Goal: Information Seeking & Learning: Learn about a topic

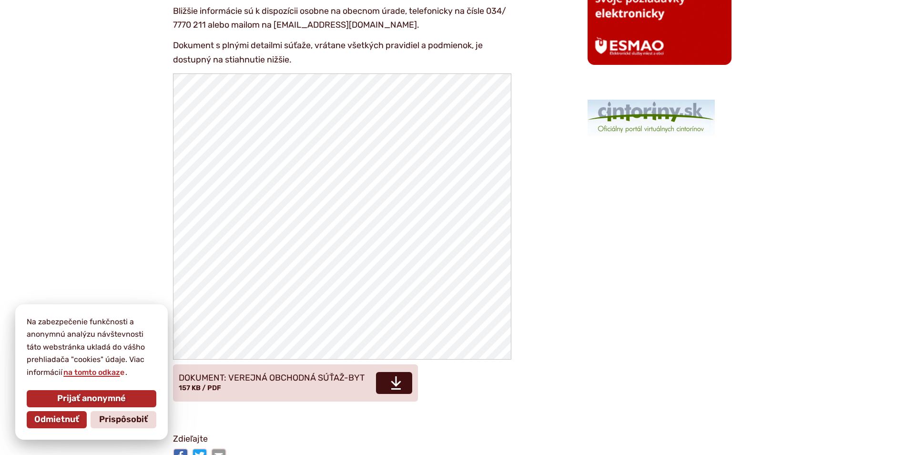
scroll to position [1382, 0]
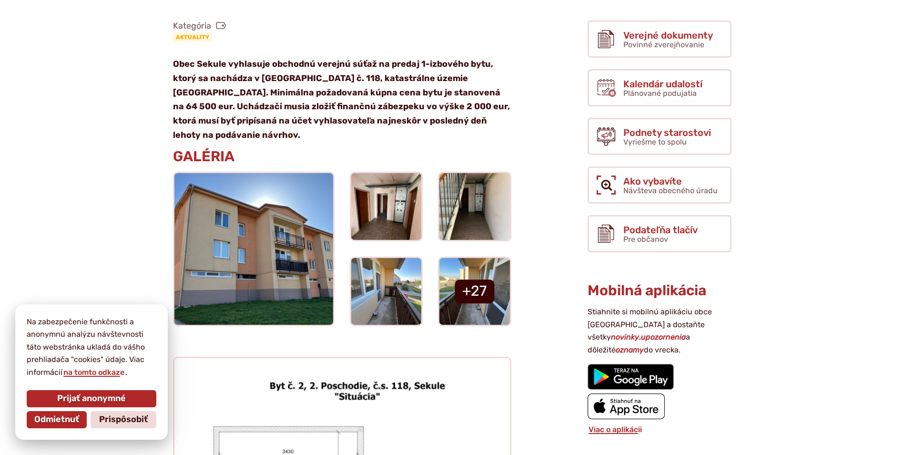
scroll to position [286, 0]
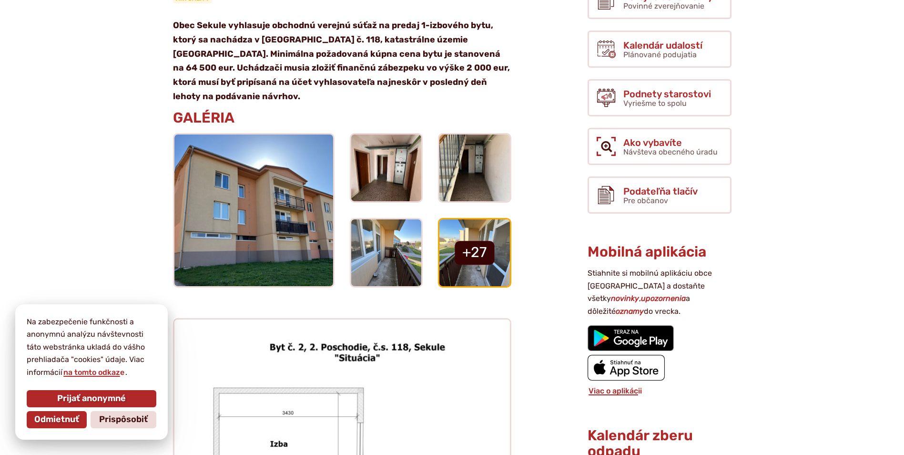
click at [475, 241] on link at bounding box center [474, 252] width 71 height 67
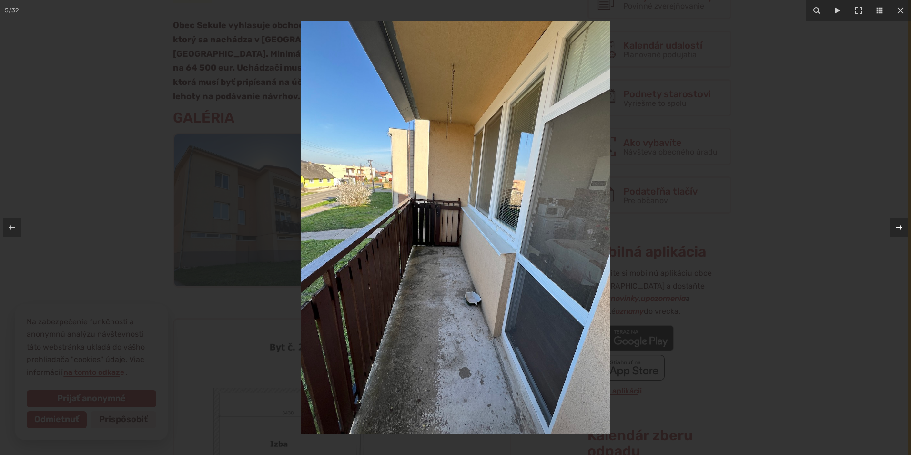
click at [897, 230] on icon at bounding box center [898, 227] width 11 height 11
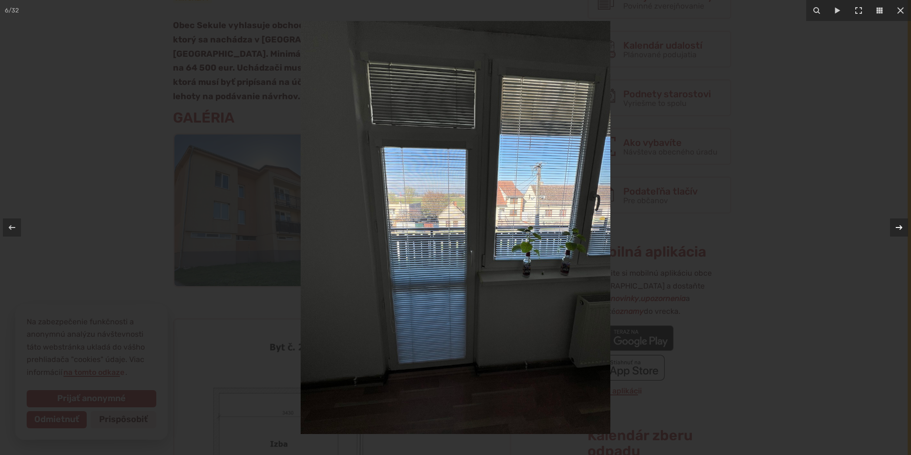
click at [897, 230] on icon at bounding box center [898, 227] width 11 height 11
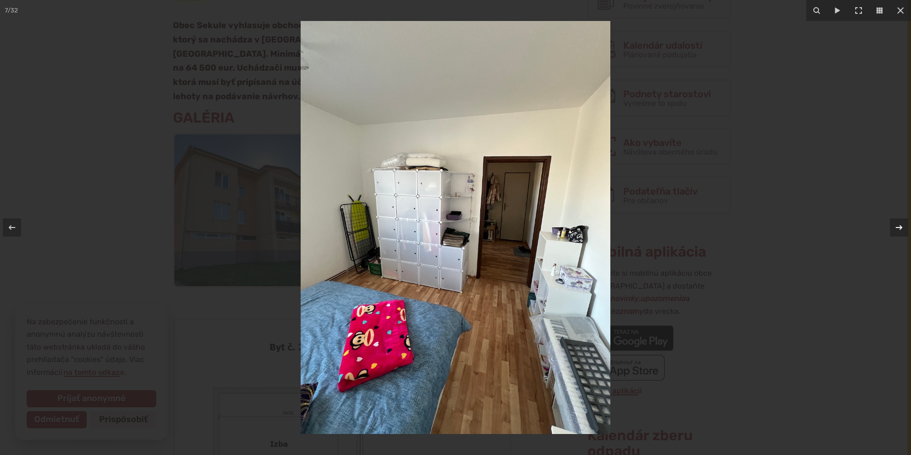
click at [897, 230] on icon at bounding box center [898, 227] width 11 height 11
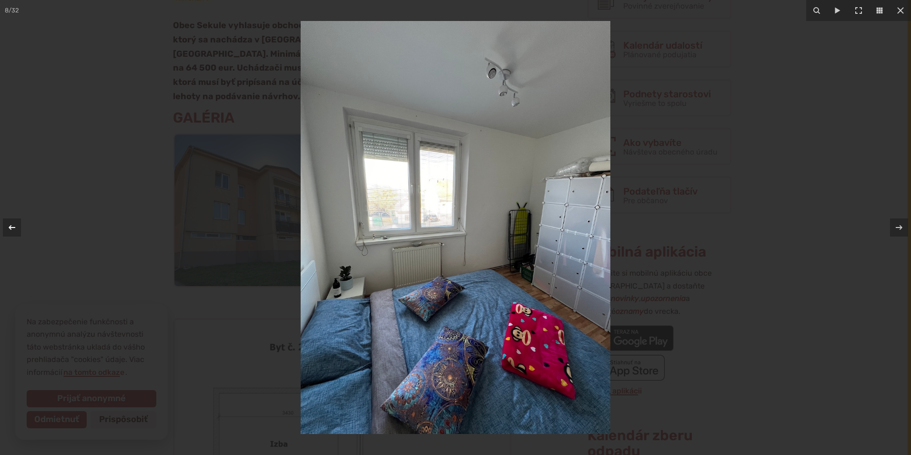
click at [11, 226] on icon at bounding box center [11, 227] width 11 height 11
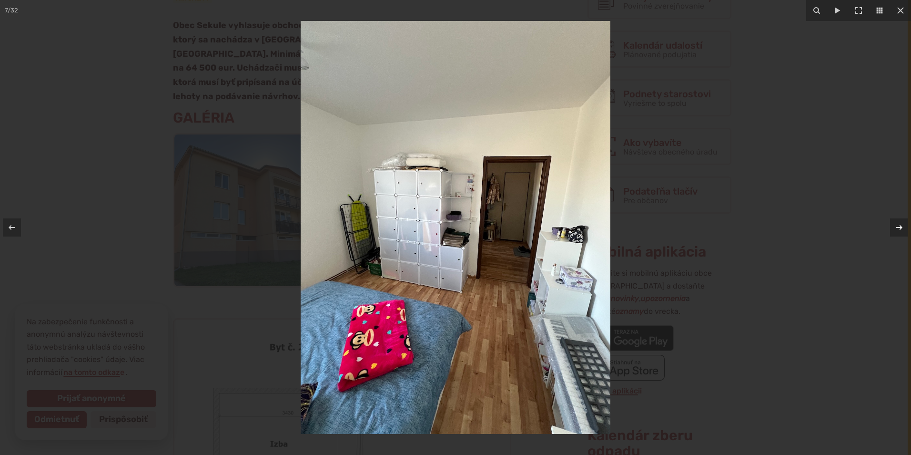
click at [898, 226] on icon at bounding box center [898, 227] width 11 height 11
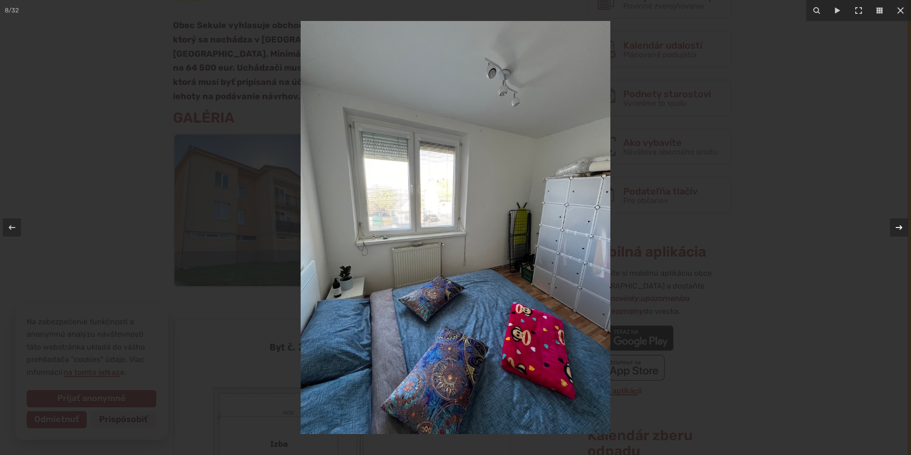
click at [898, 226] on icon at bounding box center [898, 227] width 11 height 11
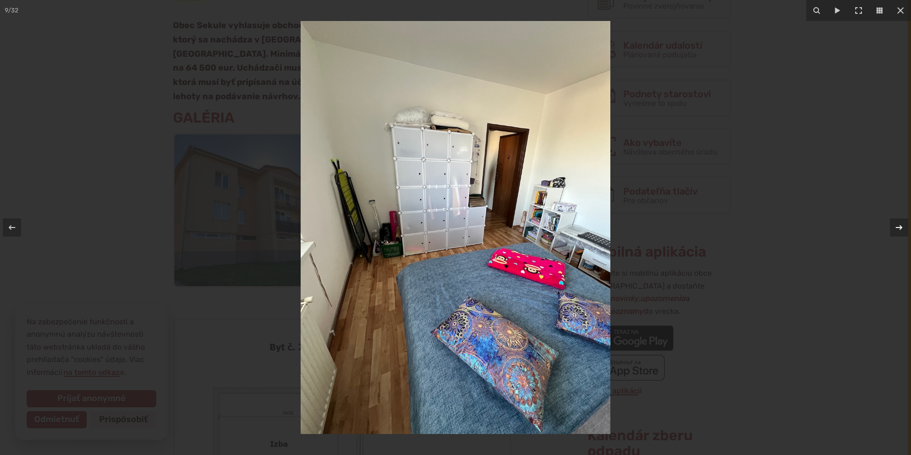
click at [898, 226] on icon at bounding box center [898, 227] width 11 height 11
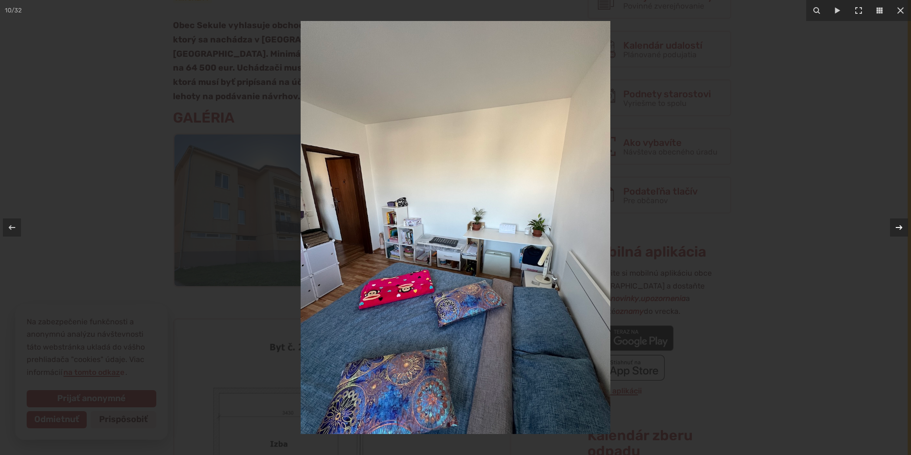
click at [898, 226] on icon at bounding box center [898, 227] width 11 height 11
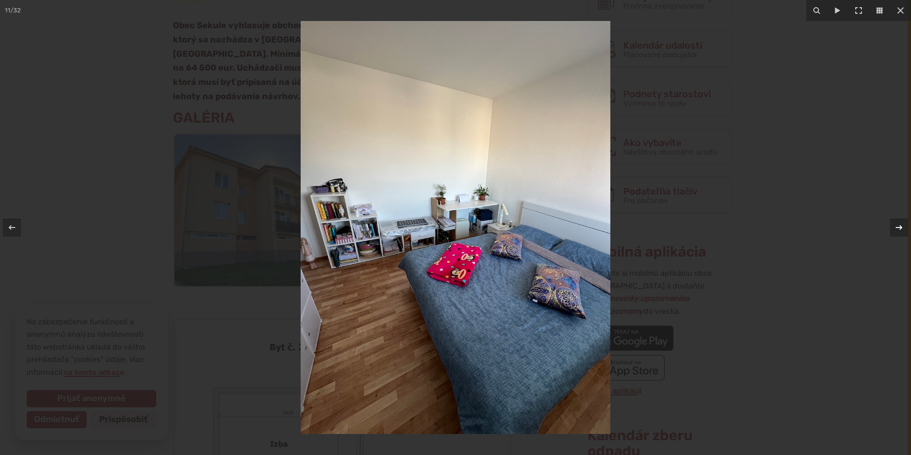
click at [898, 226] on icon at bounding box center [898, 227] width 11 height 11
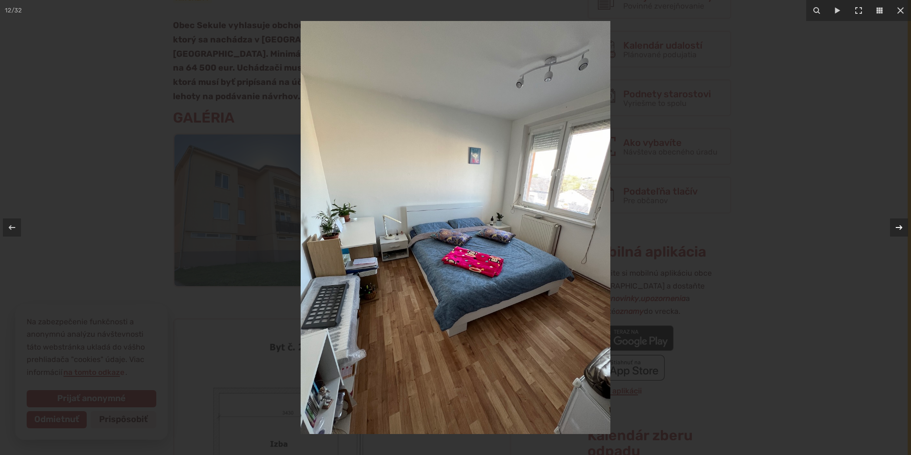
click at [898, 226] on icon at bounding box center [898, 227] width 11 height 11
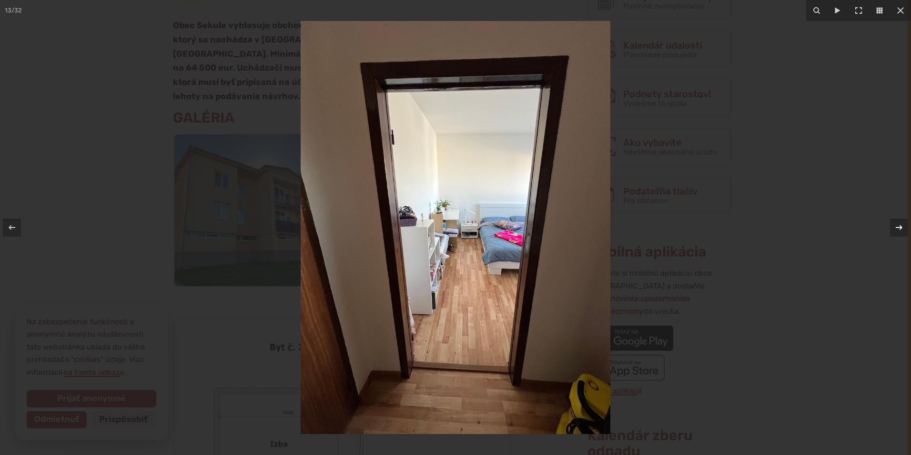
click at [898, 226] on icon at bounding box center [898, 227] width 11 height 11
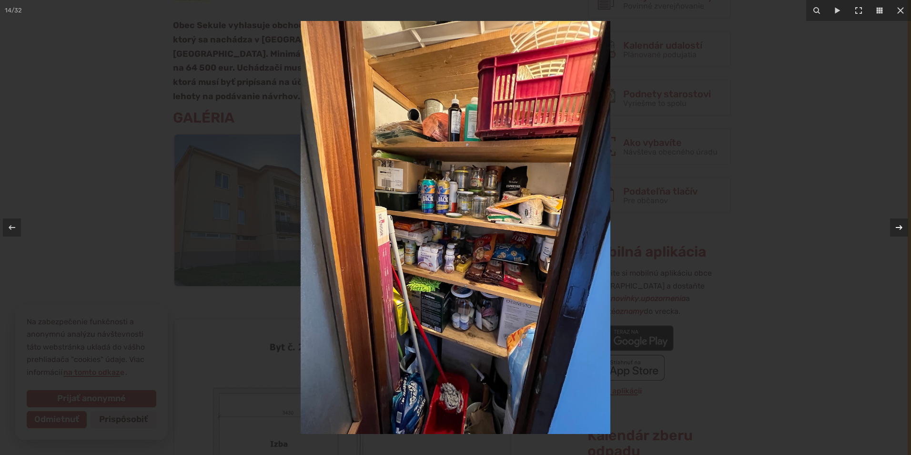
click at [898, 226] on icon at bounding box center [898, 227] width 11 height 11
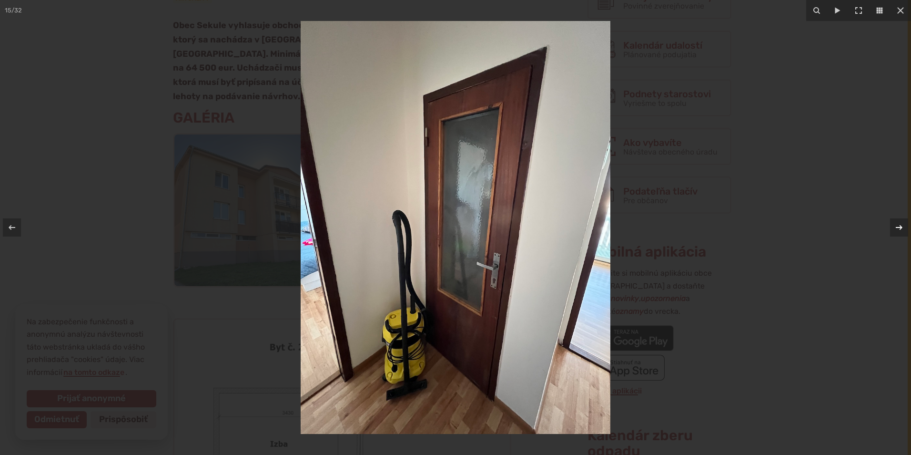
click at [898, 226] on icon at bounding box center [898, 227] width 11 height 11
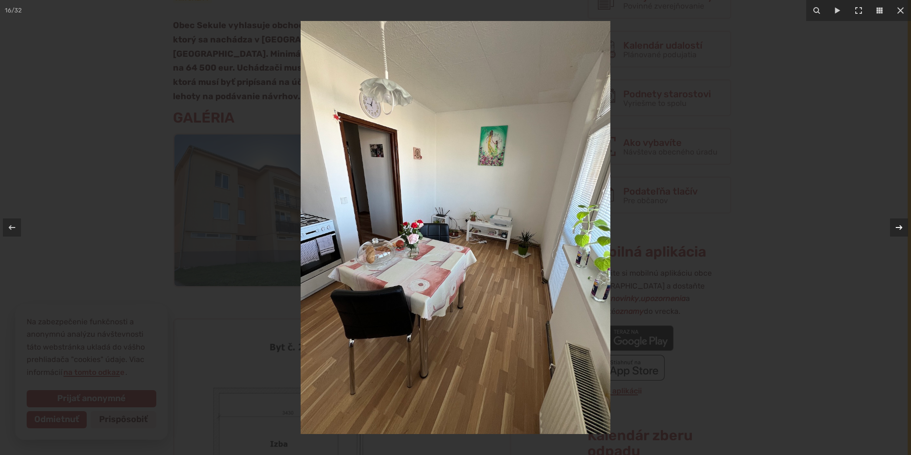
click at [898, 226] on icon at bounding box center [898, 227] width 11 height 11
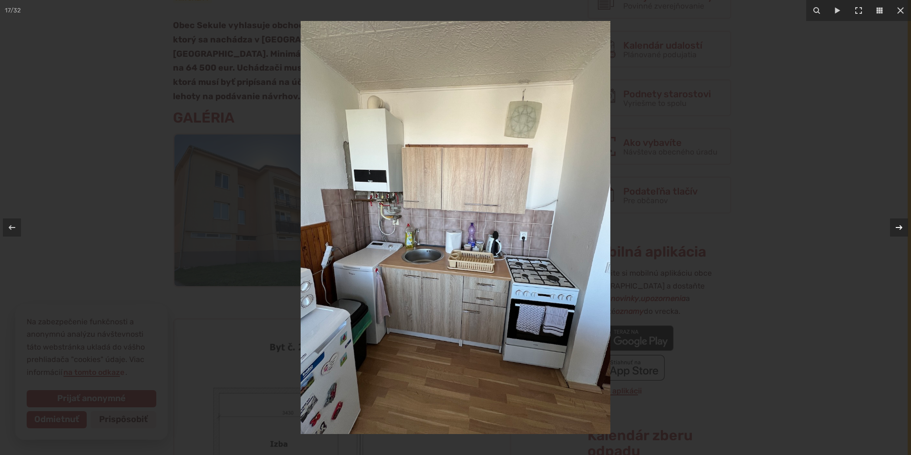
click at [898, 226] on div "17 / 32" at bounding box center [455, 227] width 911 height 455
click at [899, 230] on icon at bounding box center [898, 227] width 11 height 11
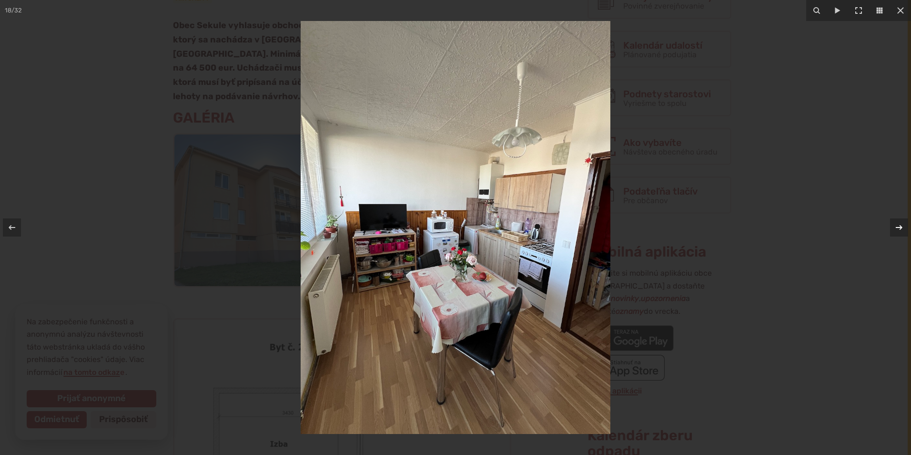
click at [899, 230] on icon at bounding box center [898, 227] width 11 height 11
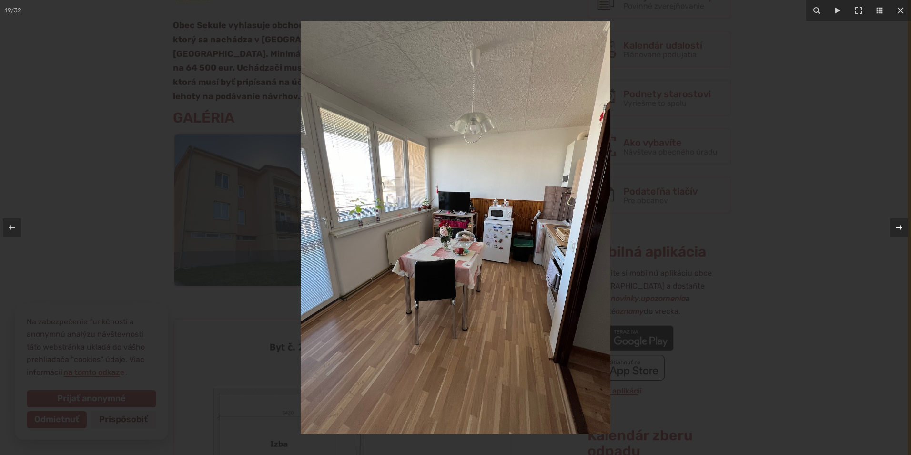
click at [899, 230] on icon at bounding box center [898, 227] width 11 height 11
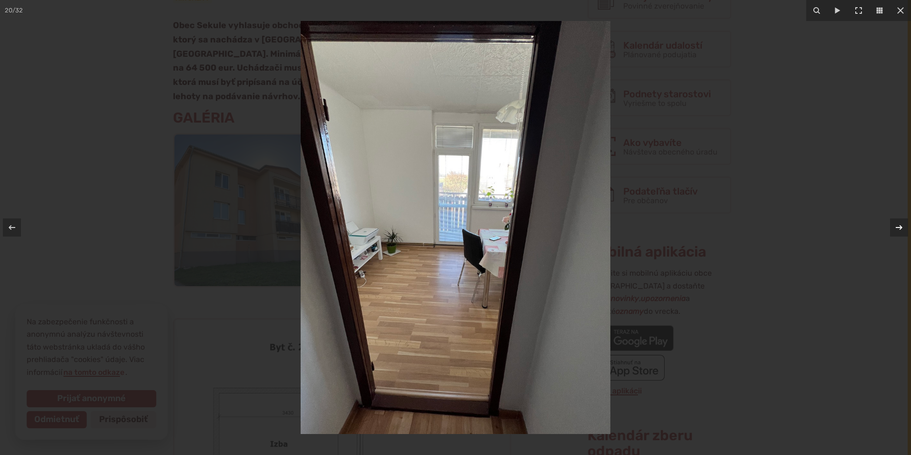
click at [899, 230] on icon at bounding box center [898, 227] width 11 height 11
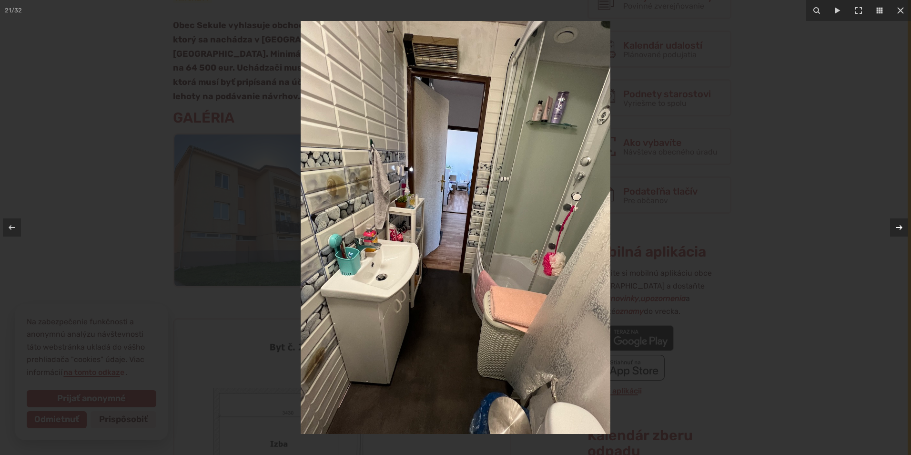
click at [899, 230] on icon at bounding box center [898, 227] width 11 height 11
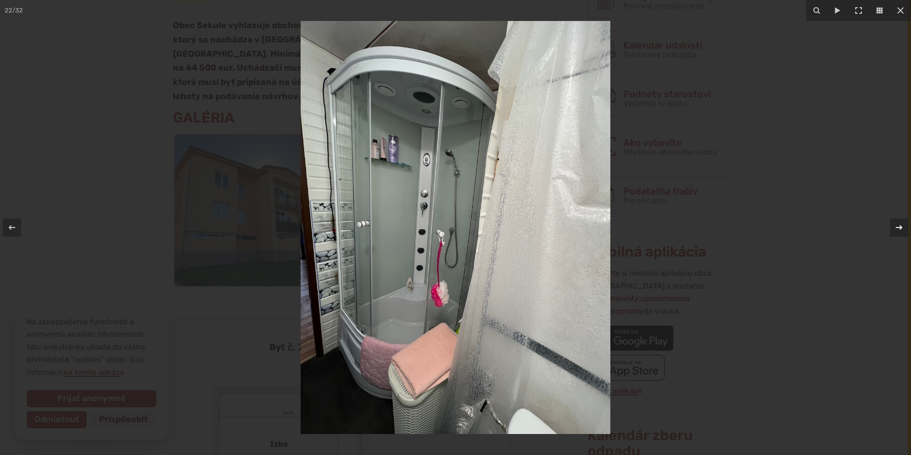
click at [899, 230] on icon at bounding box center [898, 227] width 11 height 11
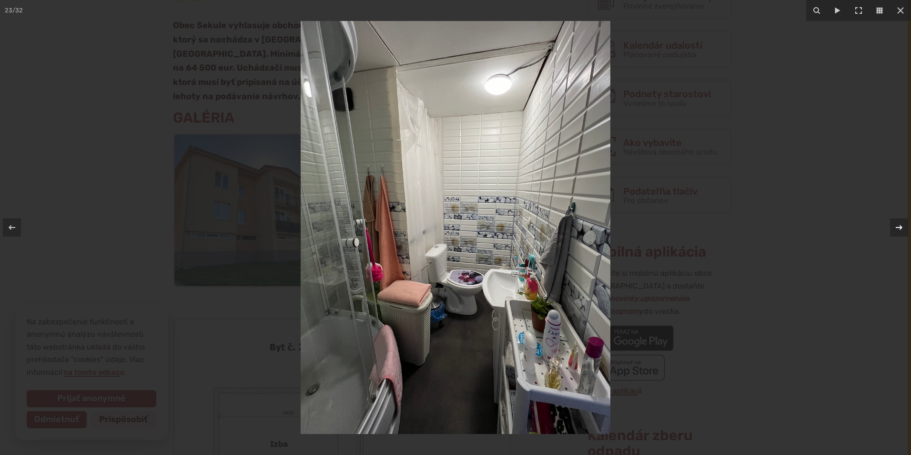
click at [899, 230] on icon at bounding box center [898, 227] width 11 height 11
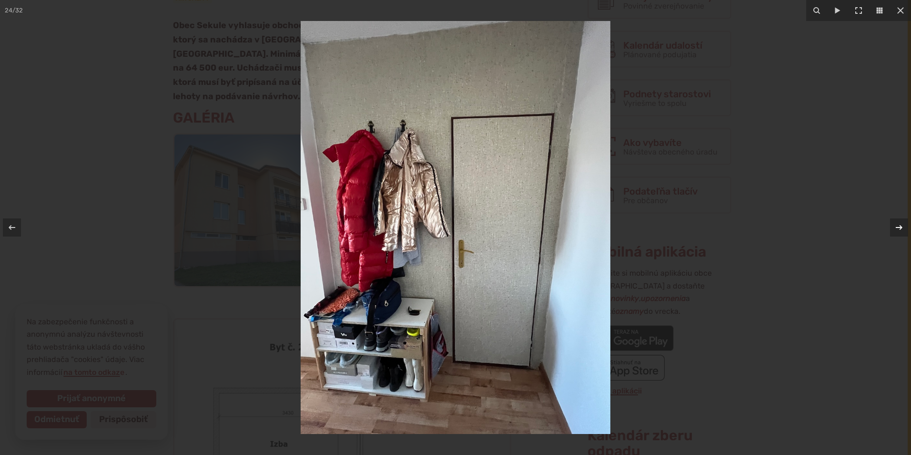
click at [899, 230] on icon at bounding box center [898, 227] width 11 height 11
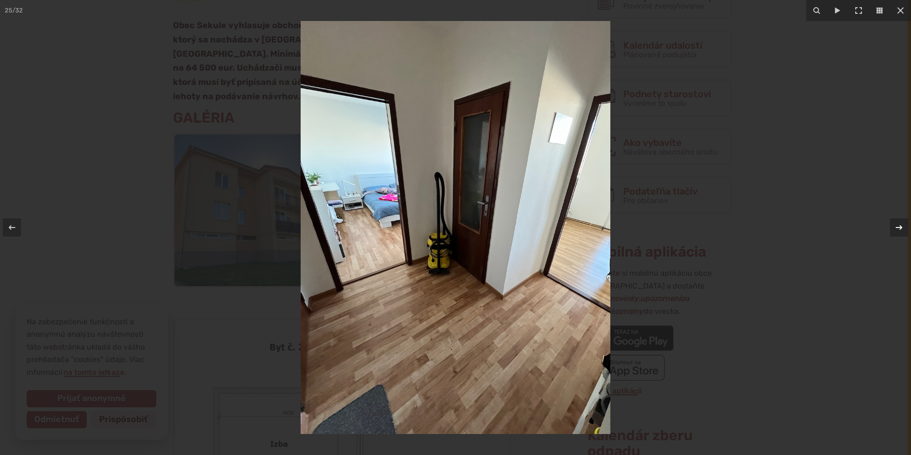
click at [899, 230] on icon at bounding box center [898, 227] width 11 height 11
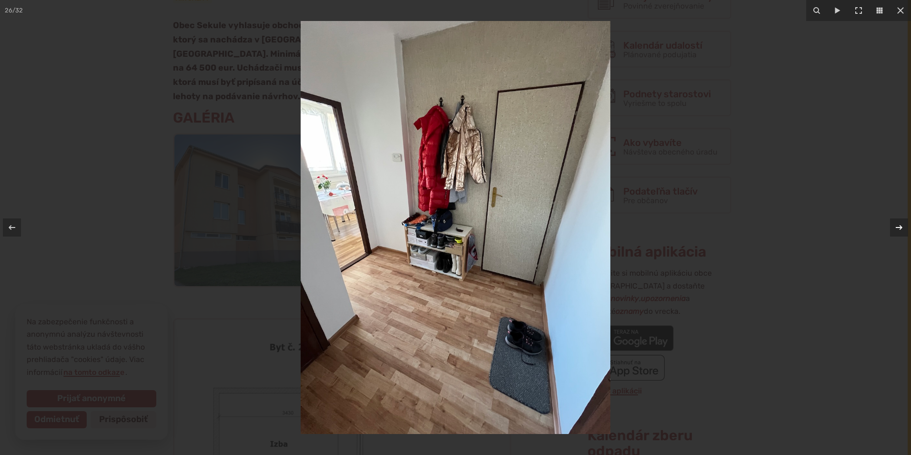
click at [899, 230] on icon at bounding box center [898, 227] width 11 height 11
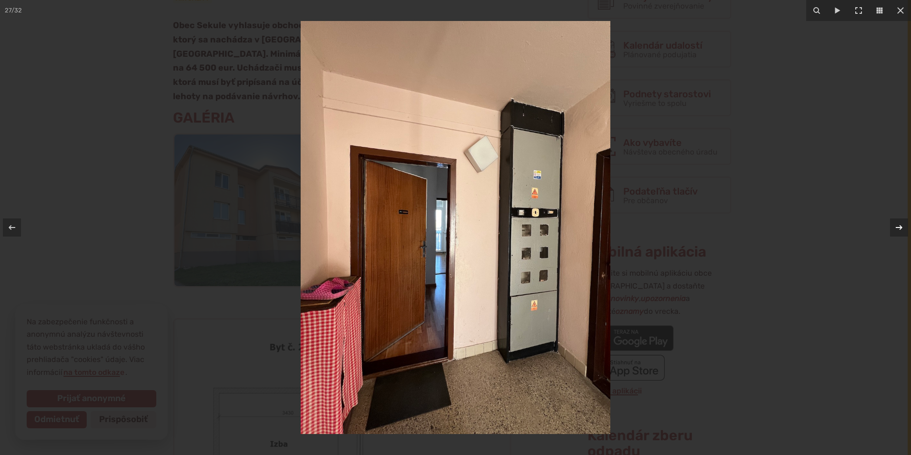
click at [899, 230] on icon at bounding box center [898, 227] width 11 height 11
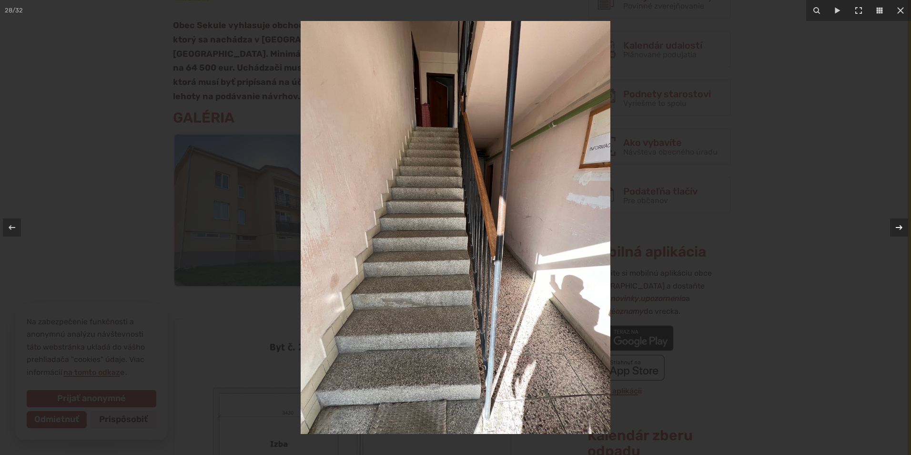
click at [899, 230] on icon at bounding box center [898, 227] width 11 height 11
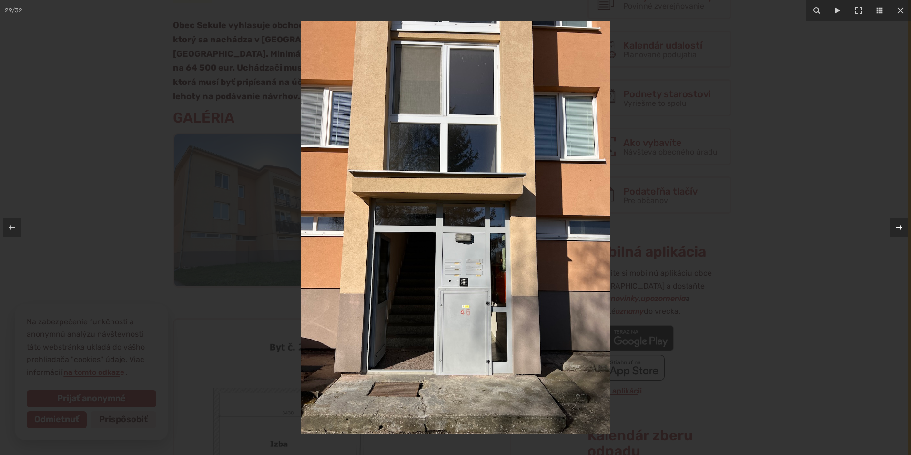
click at [899, 230] on icon at bounding box center [898, 227] width 11 height 11
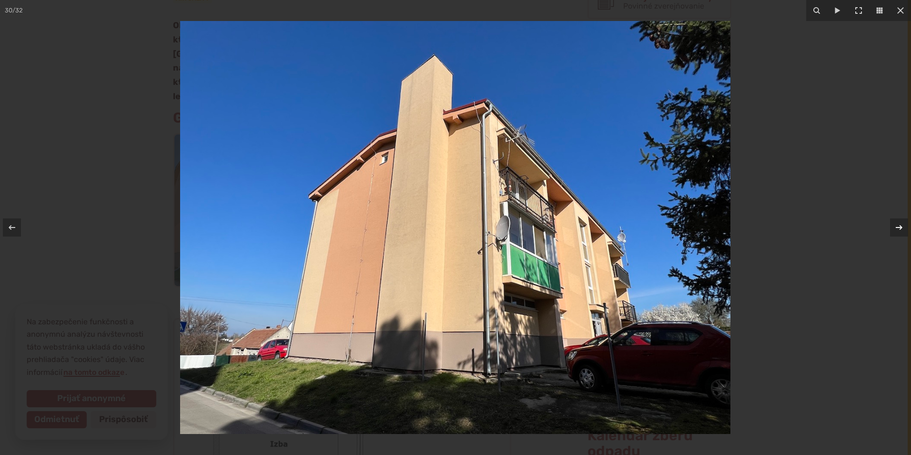
click at [899, 230] on icon at bounding box center [898, 227] width 11 height 11
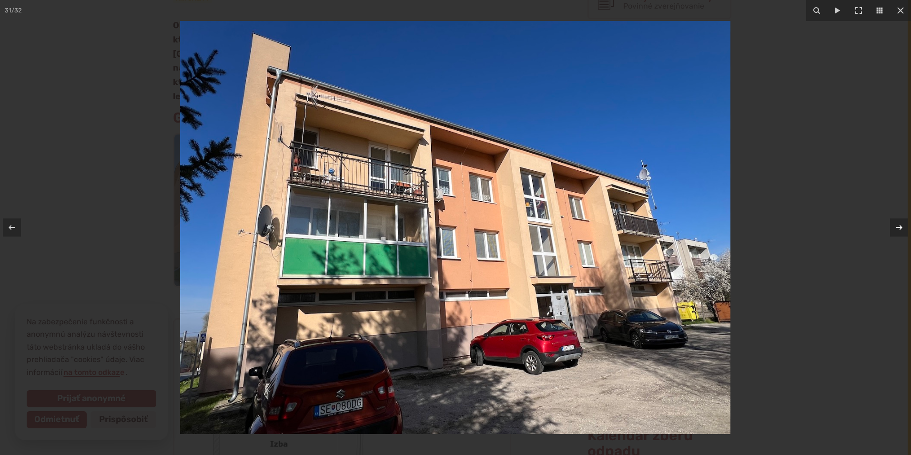
click at [899, 230] on icon at bounding box center [898, 227] width 11 height 11
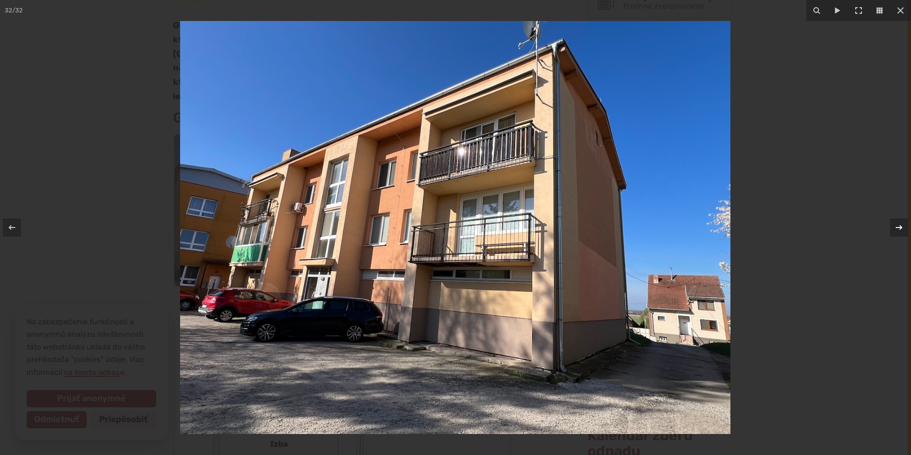
click at [899, 230] on icon at bounding box center [898, 227] width 11 height 11
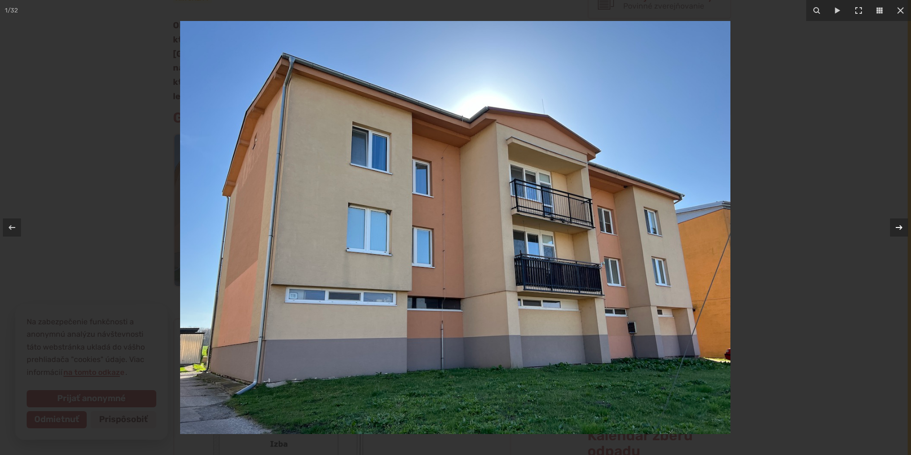
click at [899, 230] on icon at bounding box center [898, 227] width 11 height 11
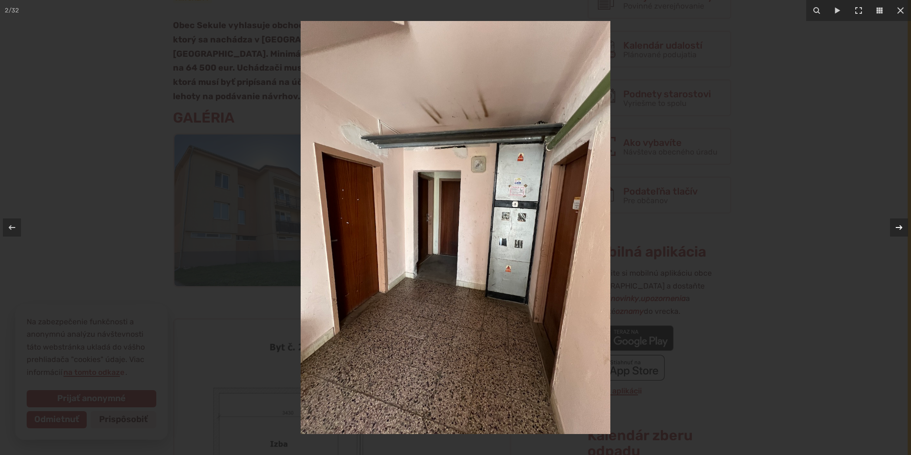
click at [899, 231] on icon at bounding box center [898, 227] width 11 height 11
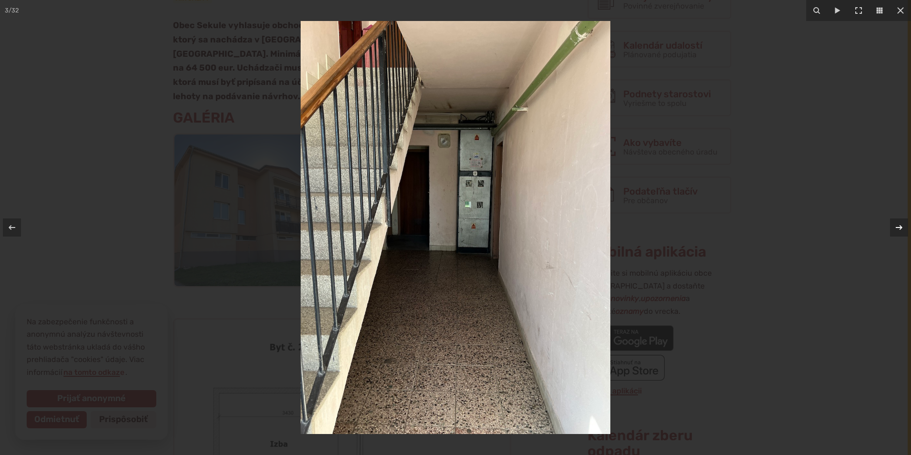
click at [899, 231] on icon at bounding box center [898, 227] width 11 height 11
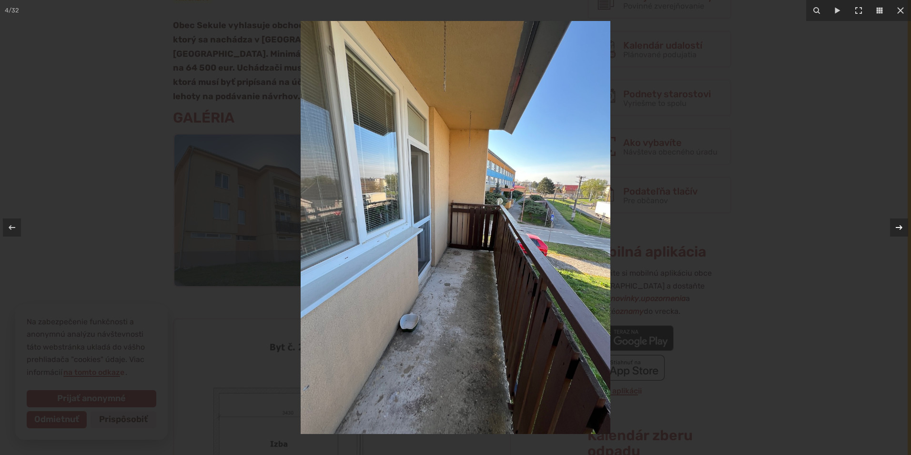
click at [899, 231] on icon at bounding box center [898, 227] width 11 height 11
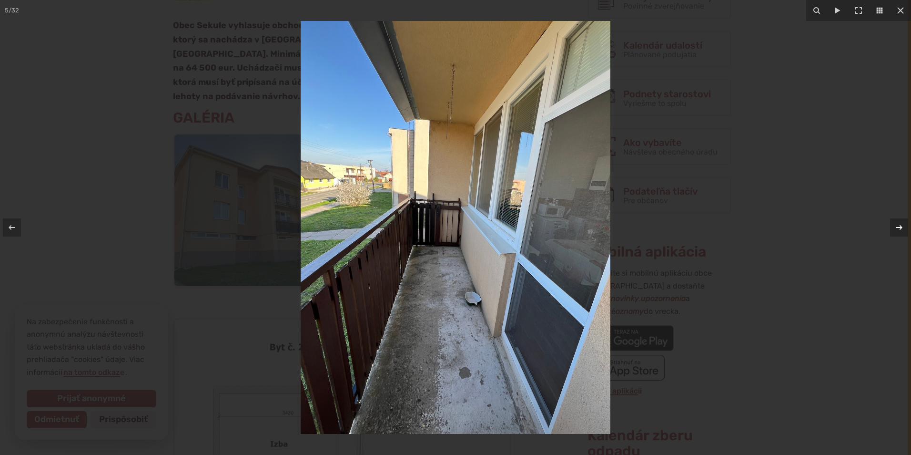
click at [899, 231] on icon at bounding box center [898, 227] width 11 height 11
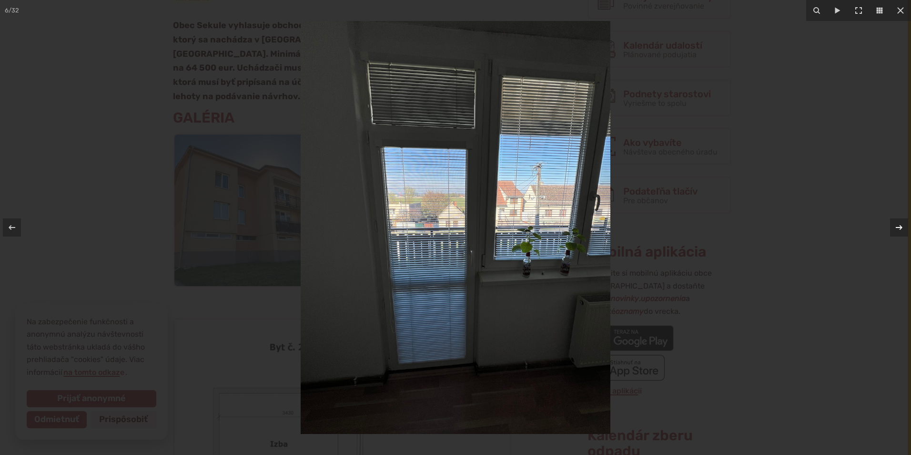
click at [899, 231] on icon at bounding box center [898, 227] width 11 height 11
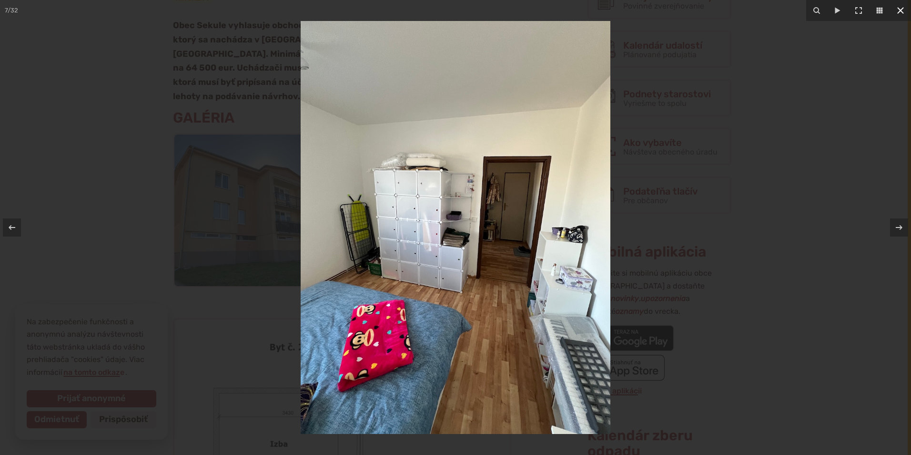
click at [899, 12] on icon at bounding box center [900, 10] width 7 height 7
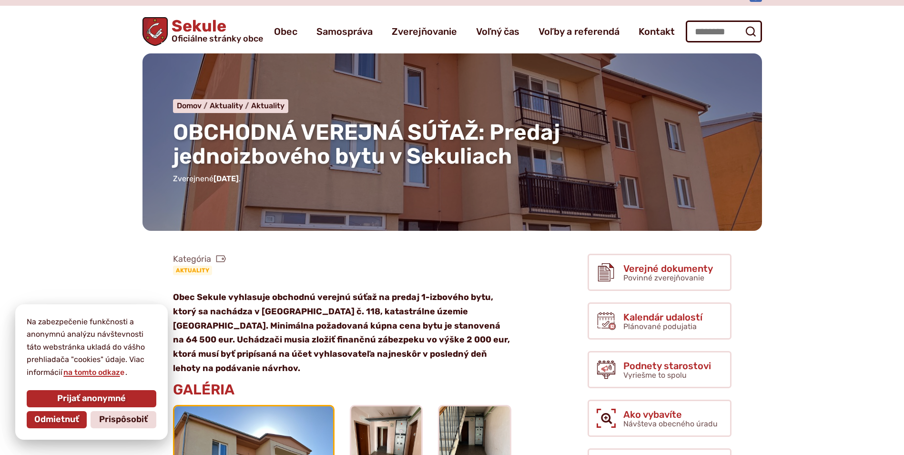
scroll to position [0, 0]
